Goal: Find specific page/section: Find specific page/section

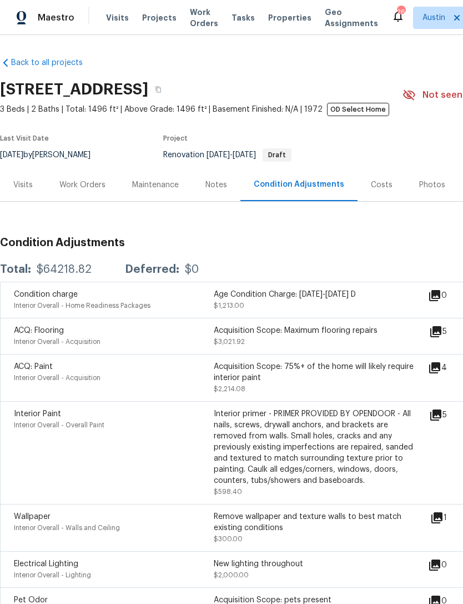
click at [78, 193] on div "Work Orders" at bounding box center [82, 184] width 73 height 33
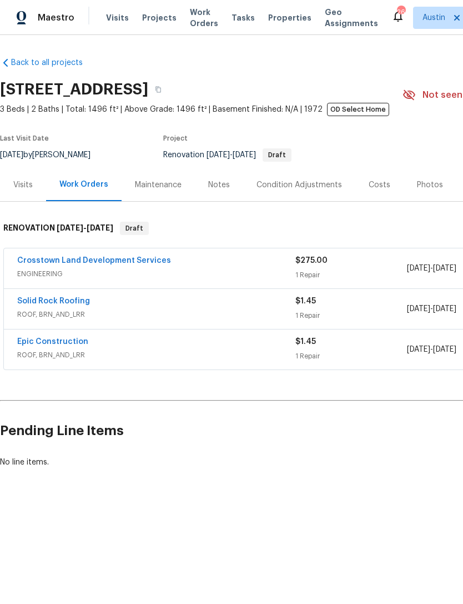
click at [108, 259] on link "Crosstown Land Development Services" at bounding box center [94, 261] width 154 height 8
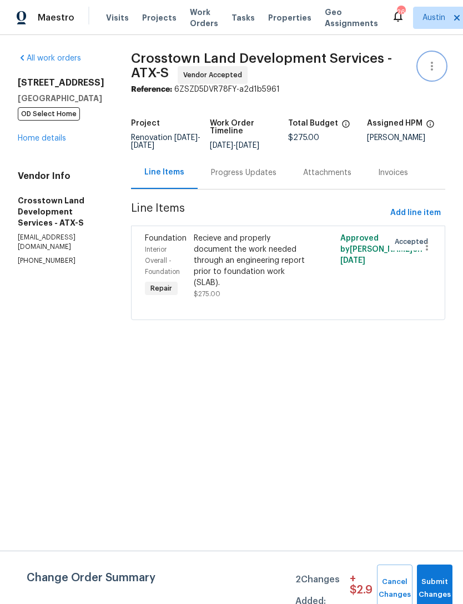
click at [432, 69] on icon "button" at bounding box center [432, 66] width 2 height 9
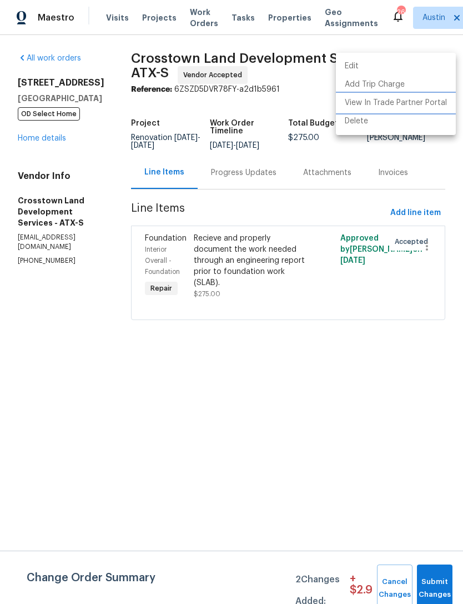
click at [432, 106] on li "View In Trade Partner Portal" at bounding box center [396, 103] width 120 height 18
click at [29, 149] on div at bounding box center [231, 302] width 463 height 604
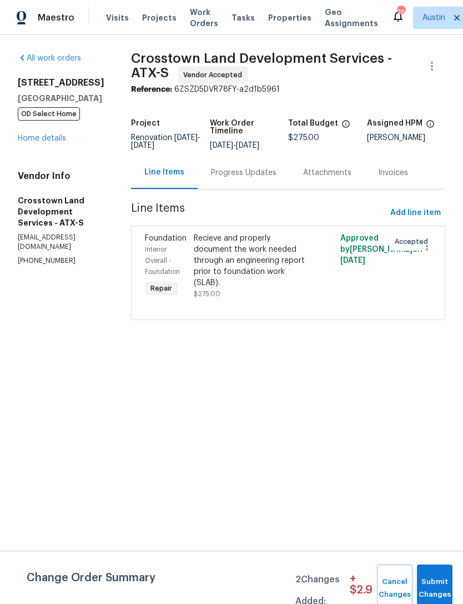
click at [22, 142] on link "Home details" at bounding box center [42, 138] width 48 height 8
